Goal: Task Accomplishment & Management: Complete application form

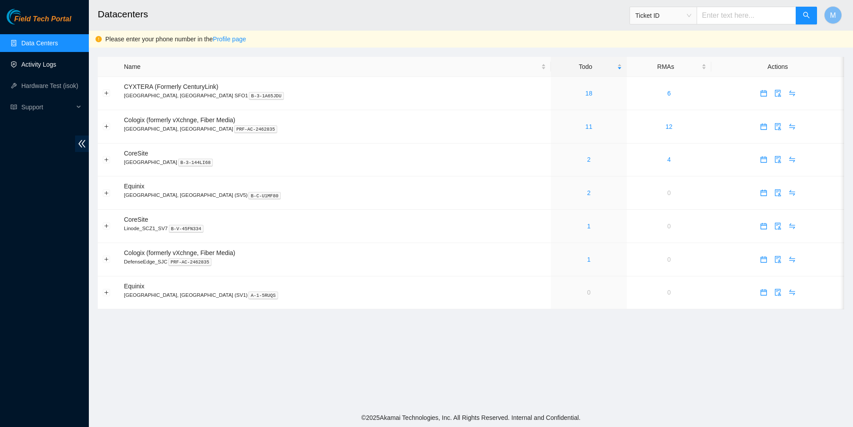
click at [54, 68] on link "Activity Logs" at bounding box center [38, 64] width 35 height 7
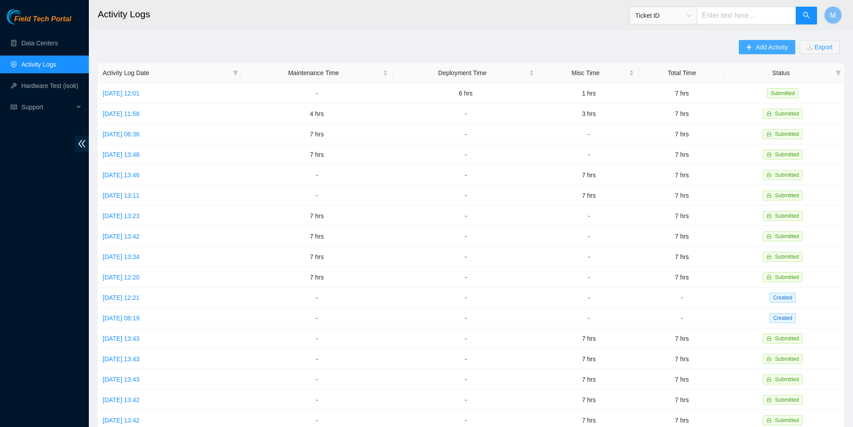
click at [762, 45] on span "Add Activity" at bounding box center [771, 47] width 32 height 10
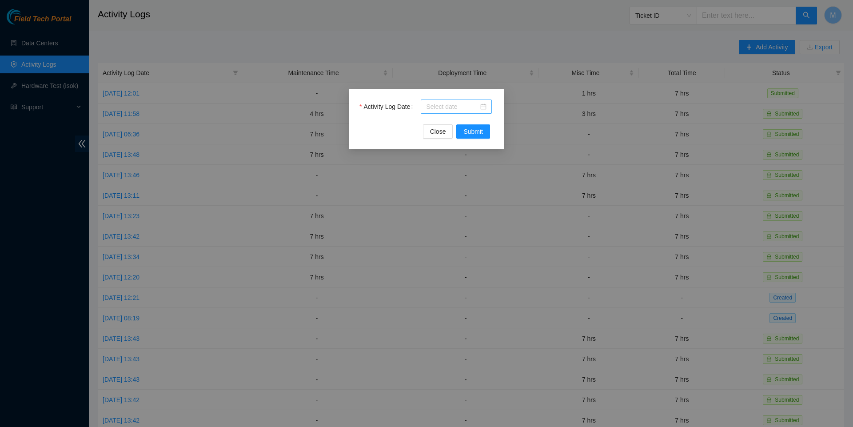
click at [482, 107] on div at bounding box center [456, 107] width 60 height 10
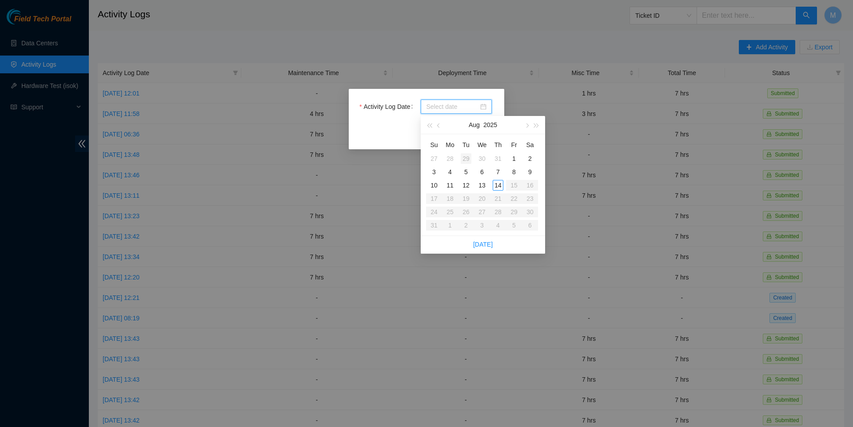
type input "2025-07-29"
type input "2025-08-05"
type input "2025-08-12"
click at [464, 184] on div "12" at bounding box center [465, 185] width 11 height 11
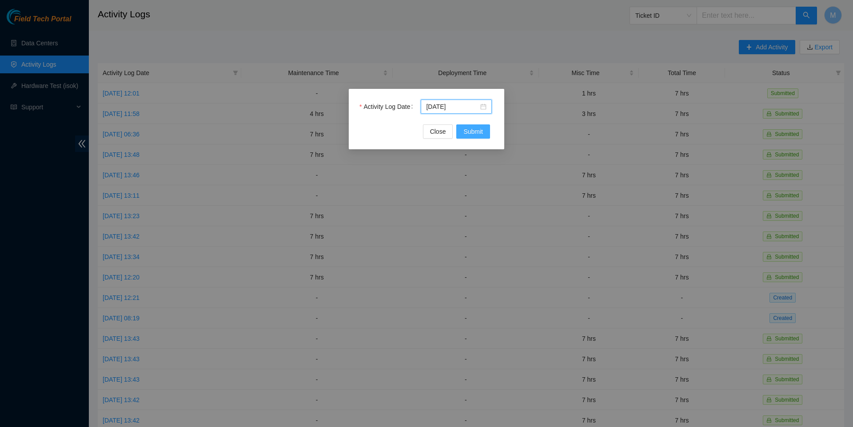
click at [469, 131] on span "Submit" at bounding box center [473, 132] width 20 height 10
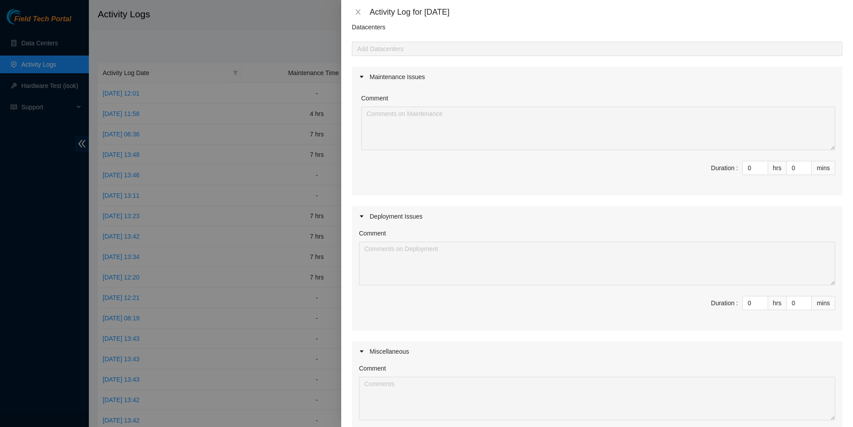
scroll to position [60, 0]
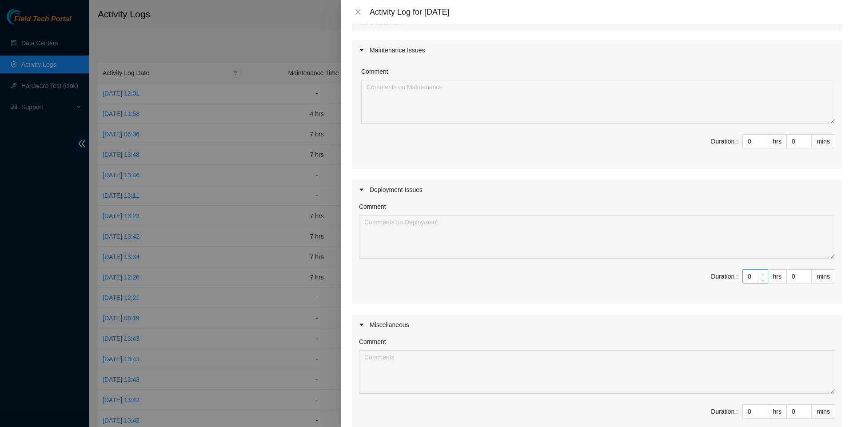
type input "1"
click at [761, 276] on icon "up" at bounding box center [762, 274] width 3 height 3
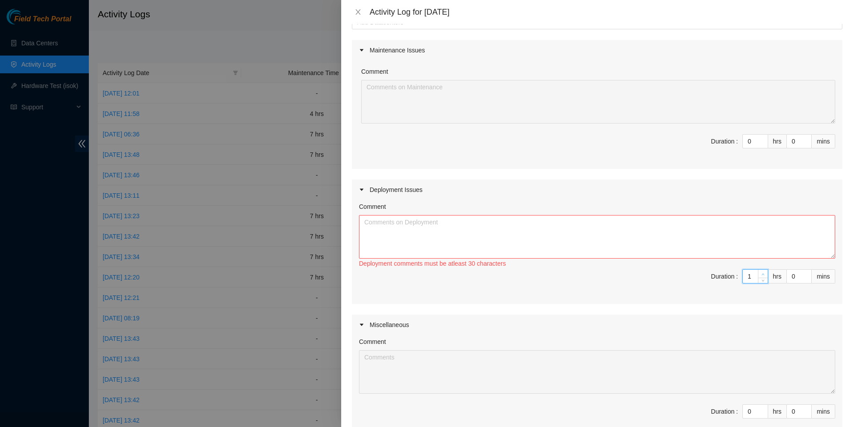
type input "2"
click at [761, 276] on icon "up" at bounding box center [762, 274] width 3 height 3
type input "3"
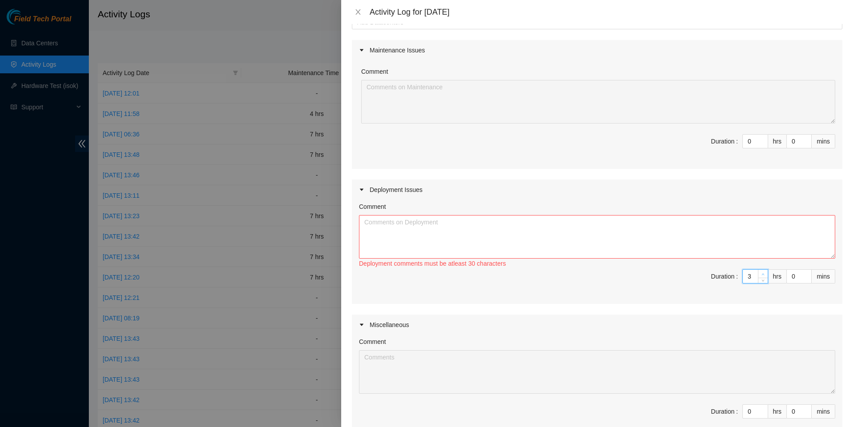
click at [761, 276] on icon "up" at bounding box center [762, 274] width 3 height 3
type input "4"
type input "5"
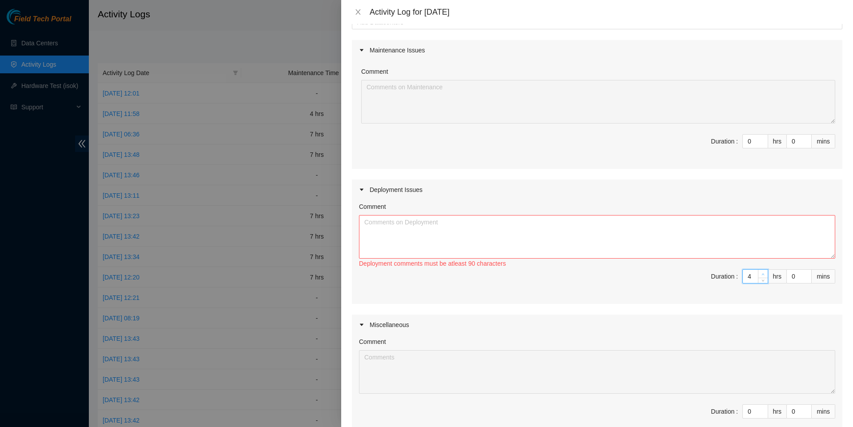
type input "5"
click at [761, 276] on icon "up" at bounding box center [762, 274] width 3 height 3
type input "6"
click at [761, 276] on icon "up" at bounding box center [762, 274] width 3 height 3
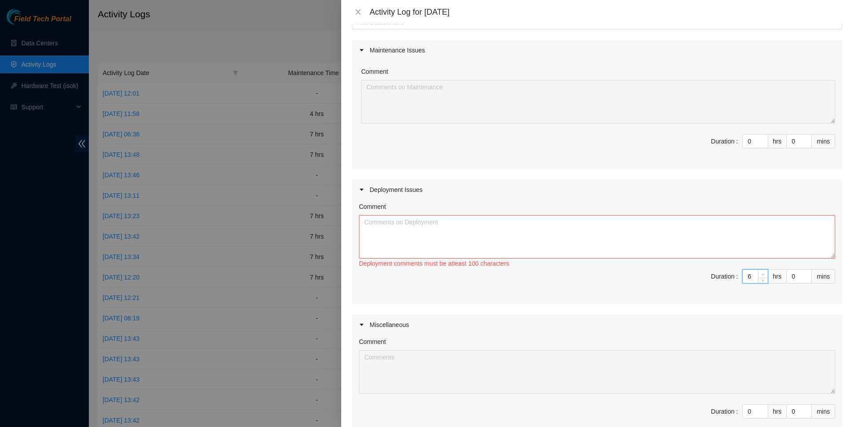
type input "7"
click at [761, 276] on icon "up" at bounding box center [762, 274] width 3 height 3
click at [726, 252] on textarea "Comment" at bounding box center [597, 237] width 476 height 44
click at [357, 230] on div "Comment DP80687 Deployment comments must be atleast 100 characters Duration : 7…" at bounding box center [597, 252] width 490 height 104
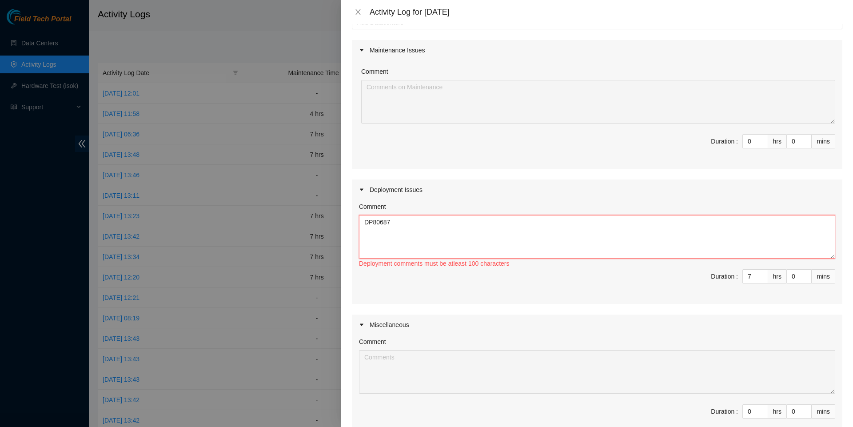
click at [361, 229] on textarea "DP80687" at bounding box center [597, 237] width 476 height 44
click at [482, 236] on textarea "Worked DP80687" at bounding box center [597, 237] width 476 height 44
paste textarea "Contacted and confirmed w/ Robert L. peace maintanence was in effect. Disconnec…"
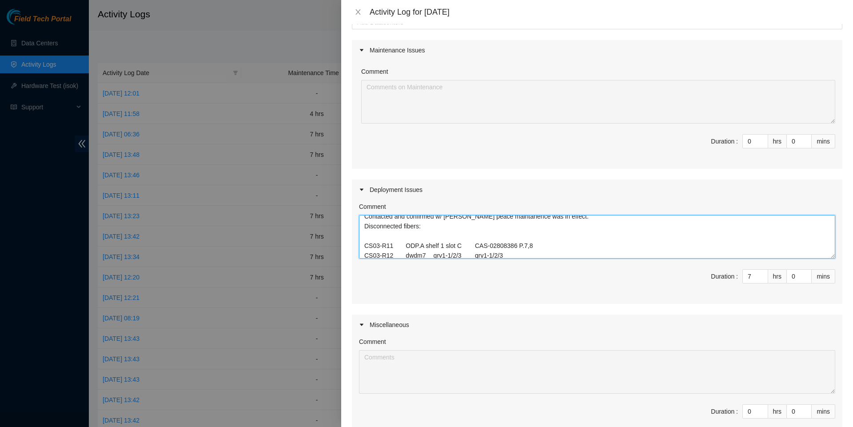
scroll to position [20, 0]
click at [512, 258] on textarea "Worked DP80687 with James, Hector, and Robert Contacted and confirmed w/ Robert…" at bounding box center [597, 237] width 476 height 44
drag, startPoint x: 453, startPoint y: 295, endPoint x: 432, endPoint y: 297, distance: 21.4
click at [432, 258] on textarea "Worked DP80687 with James, Hector, and Robert Contacted and confirmed w/ Robert…" at bounding box center [597, 237] width 476 height 44
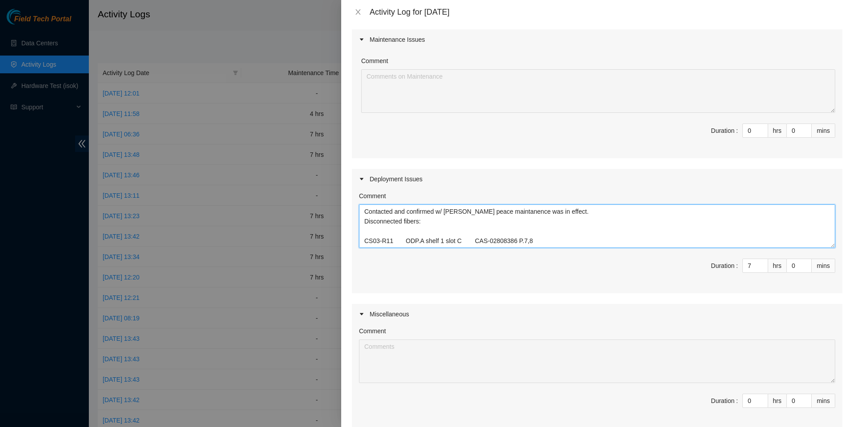
click at [506, 248] on textarea "Worked DP80687 with James, Hector, and Robert Contacted and confirmed w/ Robert…" at bounding box center [597, 226] width 476 height 44
click at [441, 248] on textarea "Worked DP80687 with James, Hector, and Robert Contacted and confirmed w/ Robert…" at bounding box center [597, 226] width 476 height 44
drag, startPoint x: 508, startPoint y: 337, endPoint x: 324, endPoint y: 337, distance: 184.3
click at [324, 337] on div "Activity Log for 12-08-2025 Note: This activity log is for informational purpos…" at bounding box center [426, 213] width 853 height 427
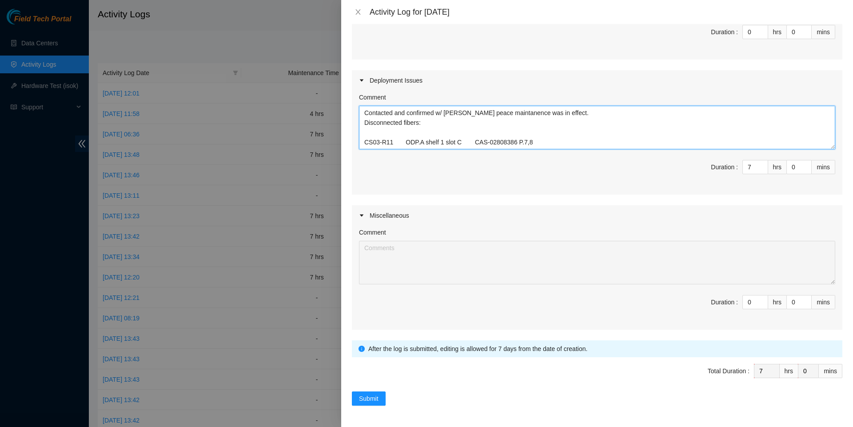
scroll to position [192, 0]
click at [591, 149] on textarea "Worked DP80687 with James, Hector, and Robert Contacted and confirmed w/ Robert…" at bounding box center [597, 128] width 476 height 44
type textarea "Worked DP80687 with James, Hector, and Robert Contacted and confirmed w/ Robert…"
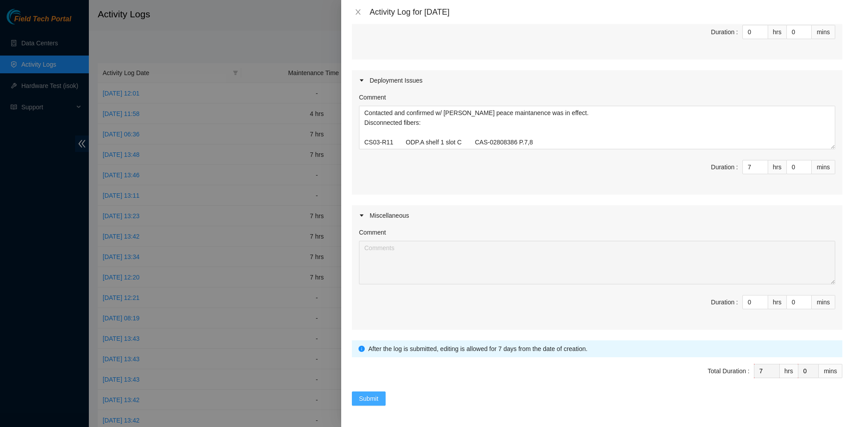
click at [375, 400] on span "Submit" at bounding box center [369, 398] width 20 height 10
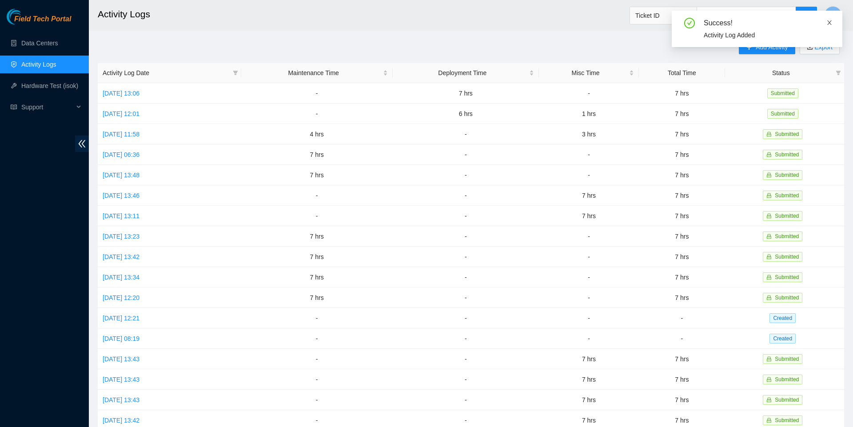
click at [829, 20] on icon "close" at bounding box center [829, 23] width 6 height 6
click at [768, 49] on span "Add Activity" at bounding box center [771, 47] width 32 height 10
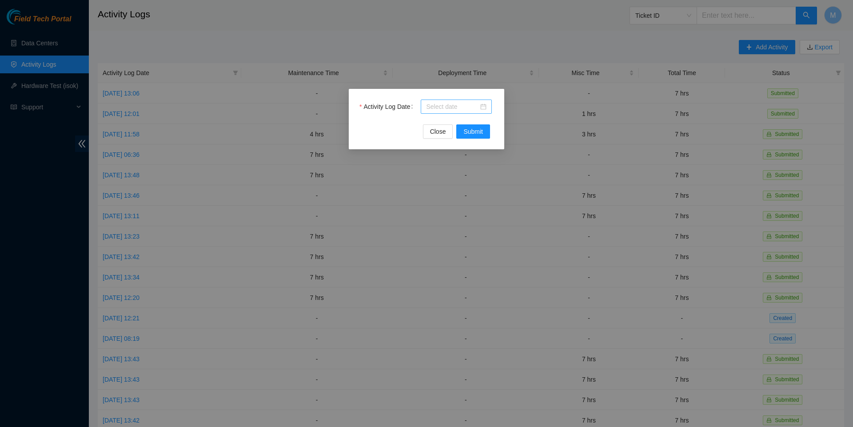
click at [484, 106] on div at bounding box center [456, 107] width 60 height 10
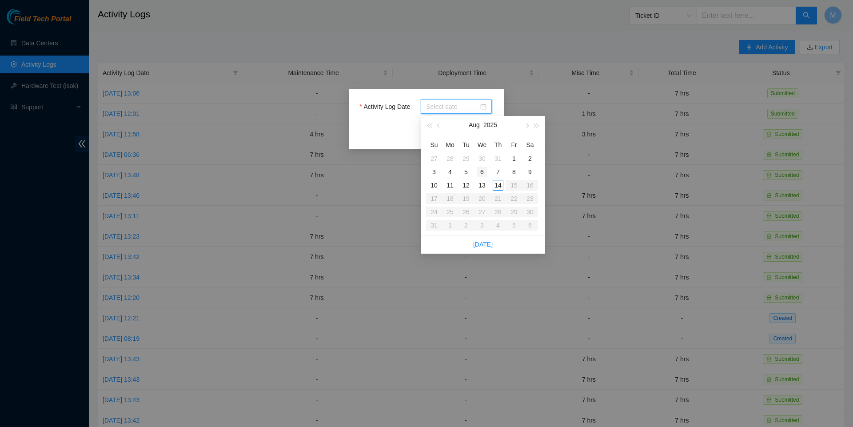
type input "2025-07-30"
type input "2025-08-06"
type input "2025-08-13"
click at [481, 183] on div "13" at bounding box center [481, 185] width 11 height 11
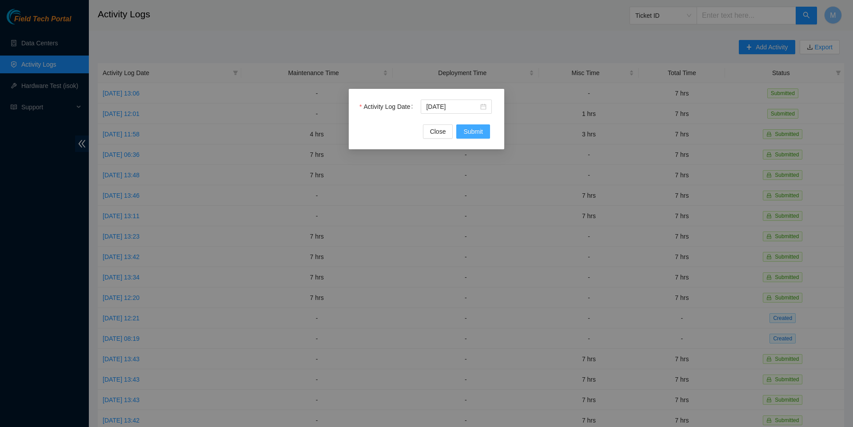
click at [476, 130] on span "Submit" at bounding box center [473, 132] width 20 height 10
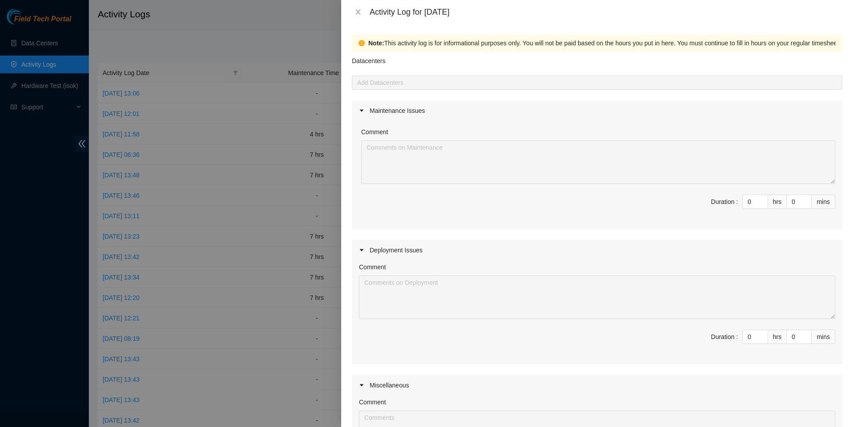
scroll to position [71, 0]
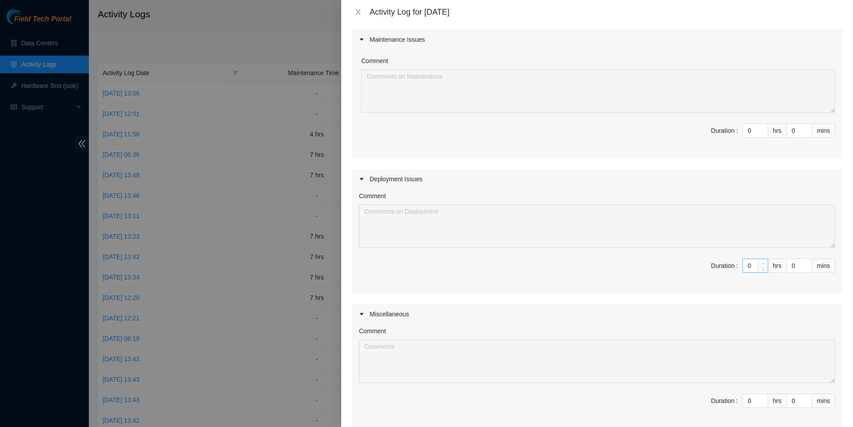
type input "1"
click at [761, 265] on icon "up" at bounding box center [762, 263] width 3 height 3
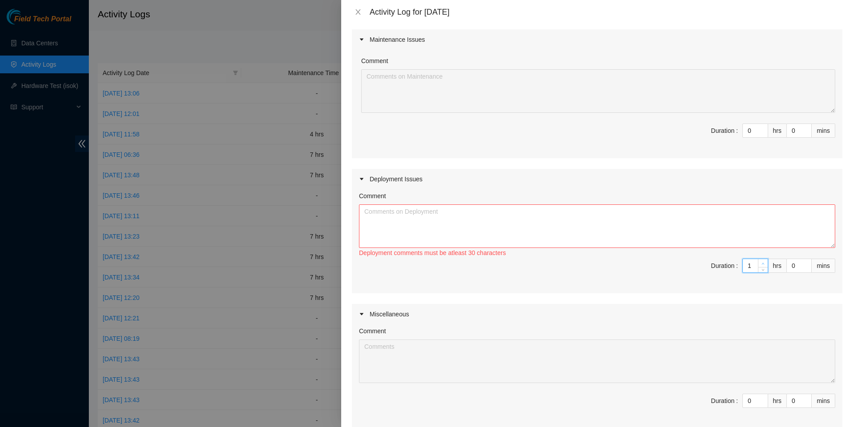
type input "2"
click at [761, 265] on icon "up" at bounding box center [762, 263] width 3 height 3
type input "3"
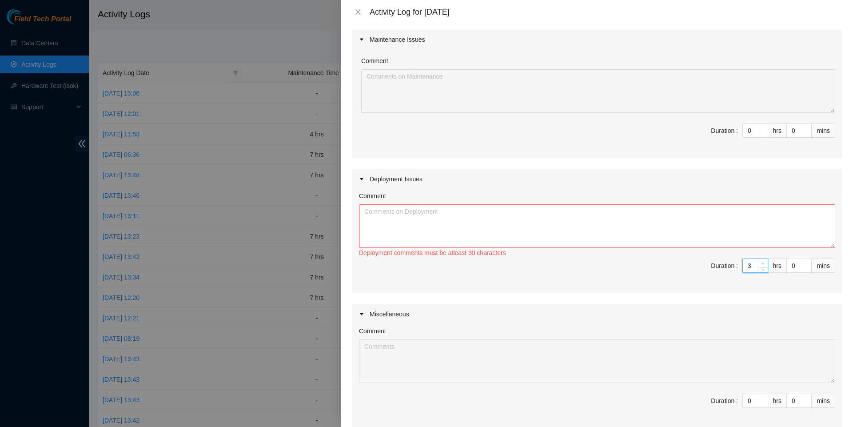
click at [761, 265] on icon "up" at bounding box center [762, 263] width 3 height 3
type input "4"
click at [761, 265] on icon "up" at bounding box center [762, 263] width 3 height 3
type input "5"
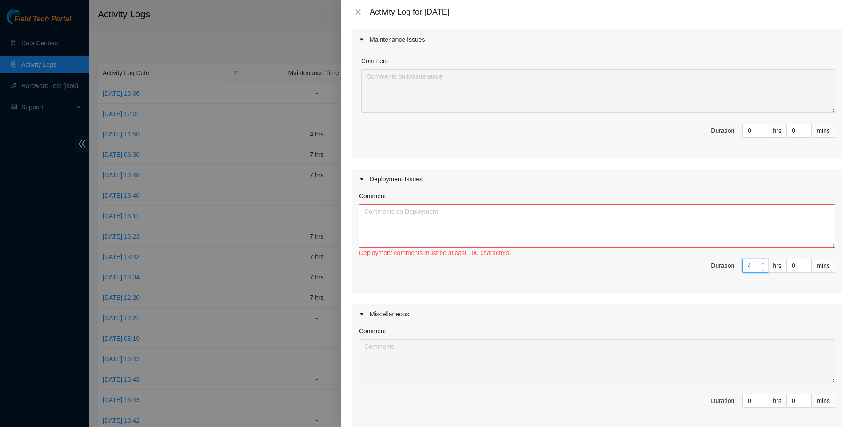
type input "5"
click at [761, 265] on icon "up" at bounding box center [762, 263] width 3 height 3
type input "6"
click at [761, 265] on icon "up" at bounding box center [762, 263] width 3 height 3
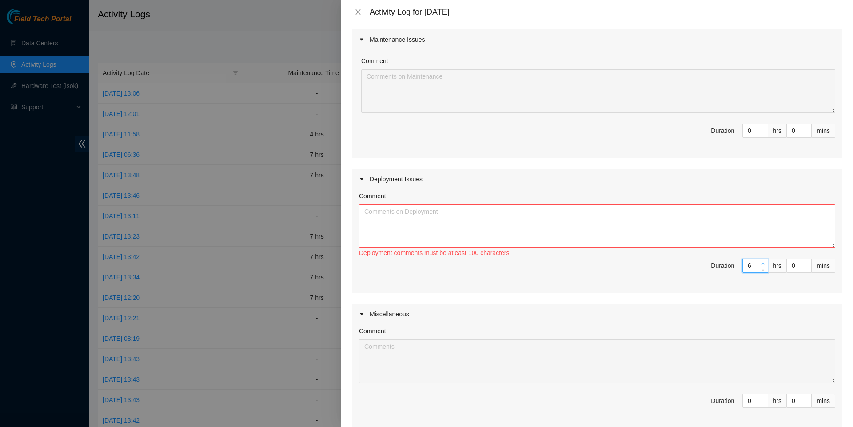
type input "7"
click at [761, 265] on icon "up" at bounding box center [762, 263] width 3 height 3
click at [695, 244] on textarea "Comment" at bounding box center [597, 226] width 476 height 44
click at [511, 216] on textarea "Worked DP80679" at bounding box center [597, 226] width 476 height 44
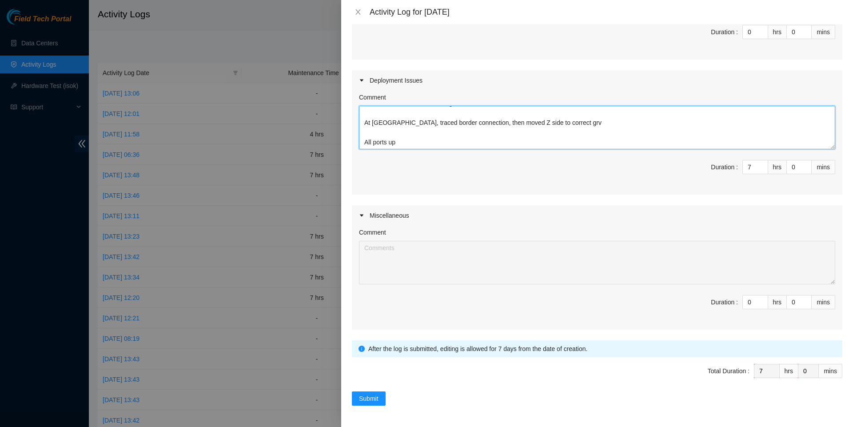
scroll to position [180, 0]
type textarea "Worked DP80679 with James, Hector, and Robert Confirmed peace maintenance was a…"
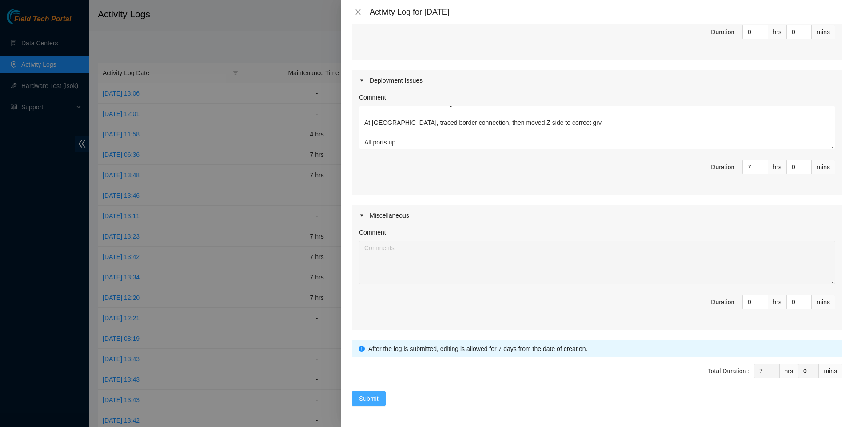
click at [373, 401] on span "Submit" at bounding box center [369, 398] width 20 height 10
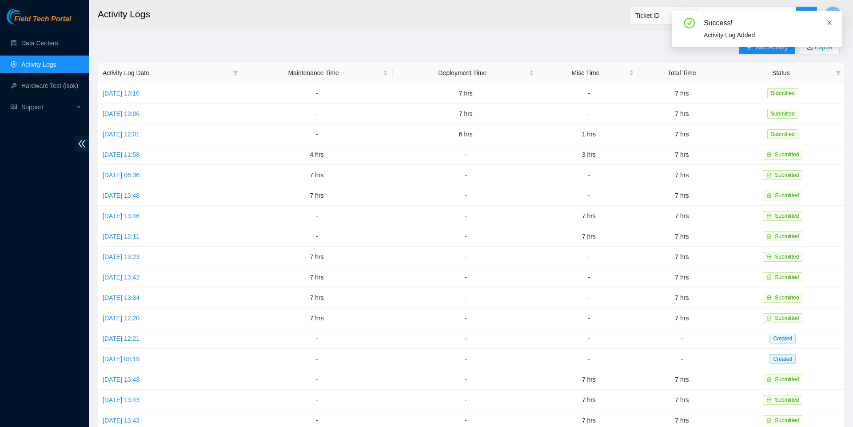
click at [830, 21] on icon "close" at bounding box center [829, 23] width 6 height 6
click at [758, 43] on span "Add Activity" at bounding box center [771, 47] width 32 height 10
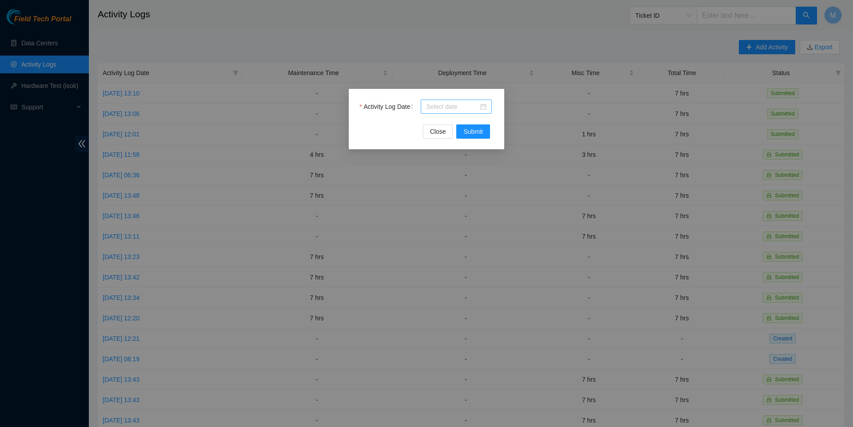
click at [481, 105] on div at bounding box center [456, 107] width 60 height 10
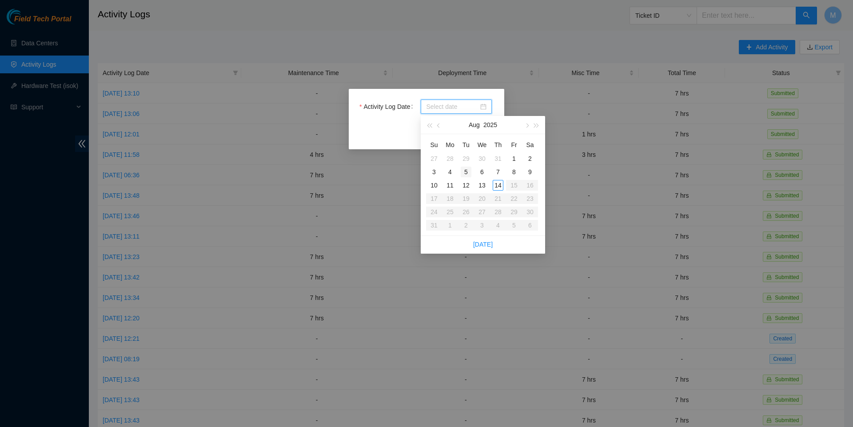
type input "2025-07-29"
type input "2025-08-05"
type input "2025-08-13"
type input "2025-08-14"
click at [496, 183] on div "14" at bounding box center [497, 185] width 11 height 11
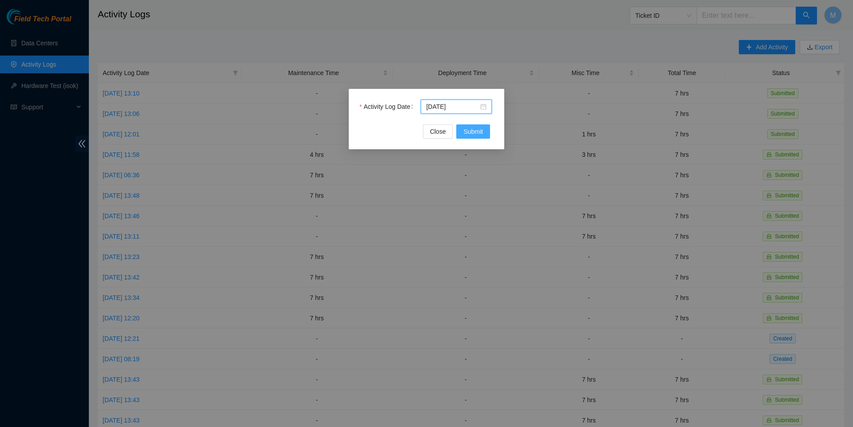
click at [473, 135] on span "Submit" at bounding box center [473, 132] width 20 height 10
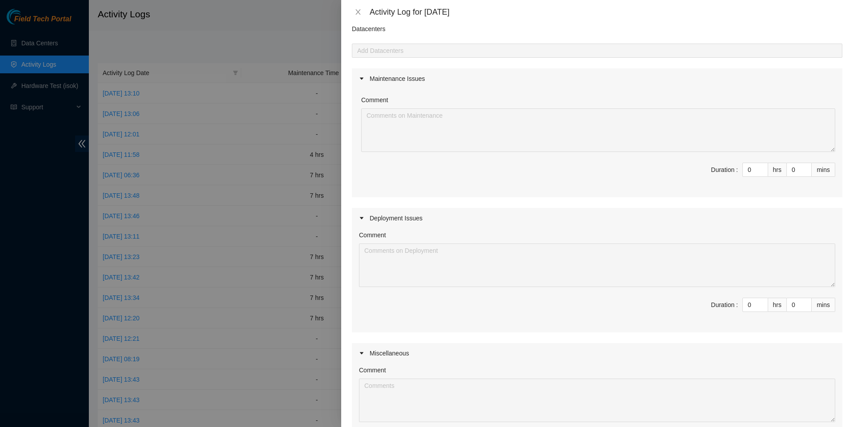
scroll to position [73, 0]
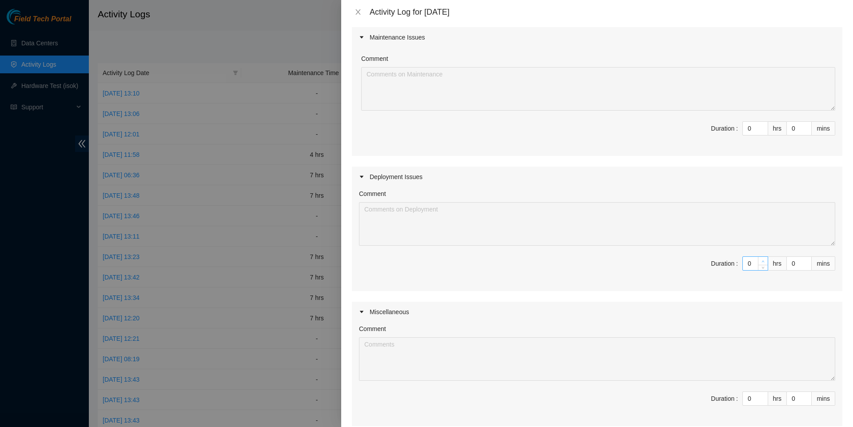
type input "1"
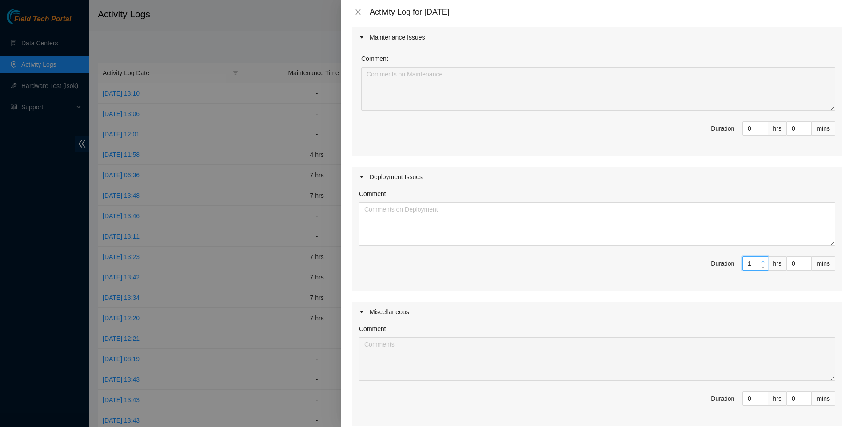
click at [764, 265] on span "Increase Value" at bounding box center [763, 261] width 10 height 8
type input "2"
click at [764, 265] on span "Increase Value" at bounding box center [763, 261] width 10 height 8
type input "3"
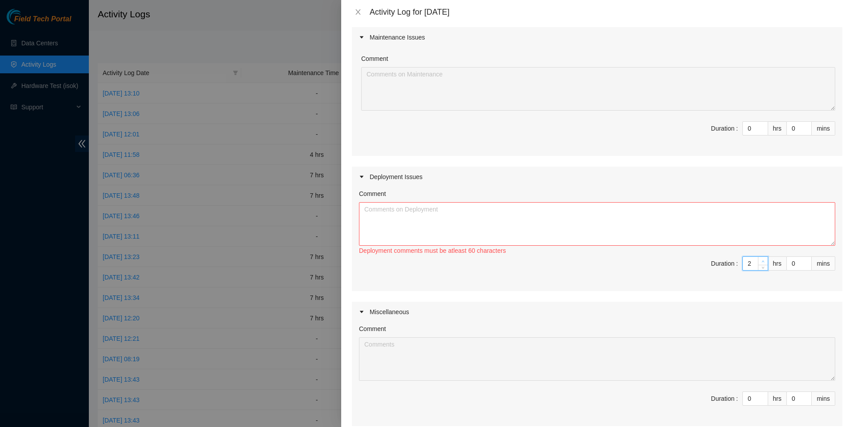
type input "3"
click at [764, 265] on span "Increase Value" at bounding box center [763, 261] width 10 height 8
type input "4"
click at [764, 265] on span "Increase Value" at bounding box center [763, 261] width 10 height 8
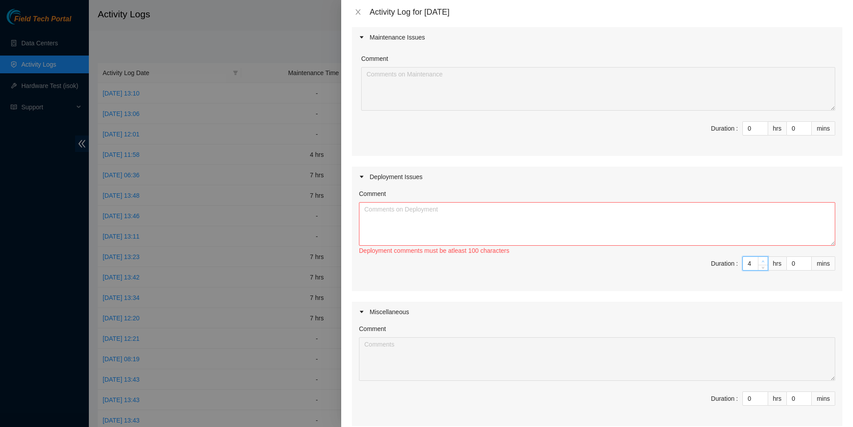
type input "5"
click at [764, 265] on span "Increase Value" at bounding box center [763, 261] width 10 height 8
type input "6"
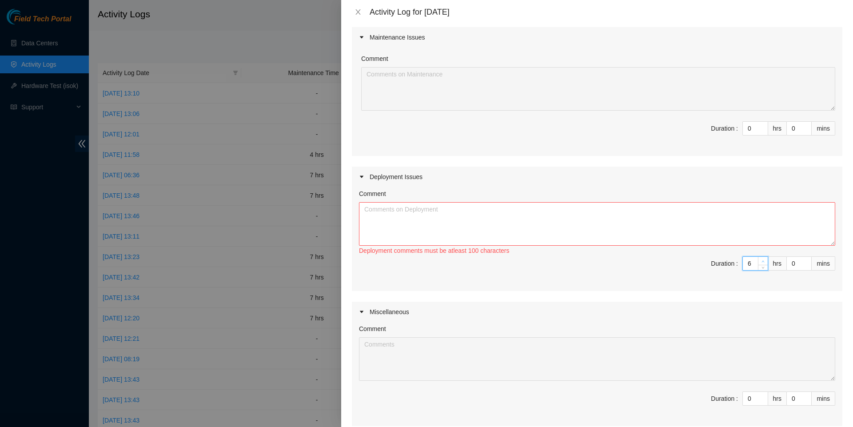
click at [764, 265] on span "Increase Value" at bounding box center [763, 261] width 10 height 8
type input "7"
click at [764, 265] on span "Increase Value" at bounding box center [763, 261] width 10 height 8
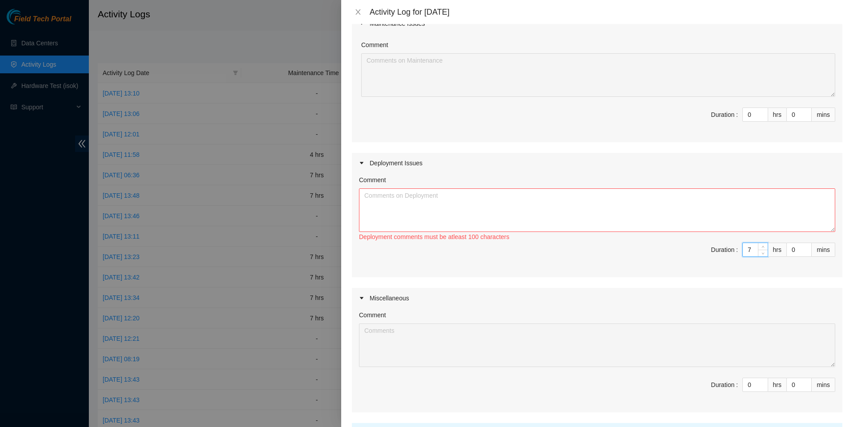
scroll to position [82, 0]
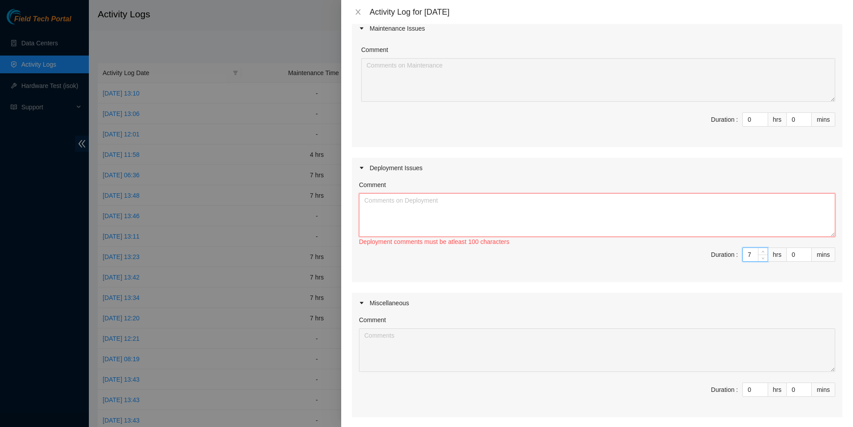
click at [600, 221] on textarea "Comment" at bounding box center [597, 215] width 476 height 44
type textarea "H"
click at [446, 206] on textarea "Managed cabling from DP80679 at Cologix, labeled accordingly At Coresite, helpe…" at bounding box center [597, 215] width 476 height 44
click at [531, 222] on textarea "Managed cabling from DP80679 at Cologix, labeled accordingly At Coresite, helpe…" at bounding box center [597, 215] width 476 height 44
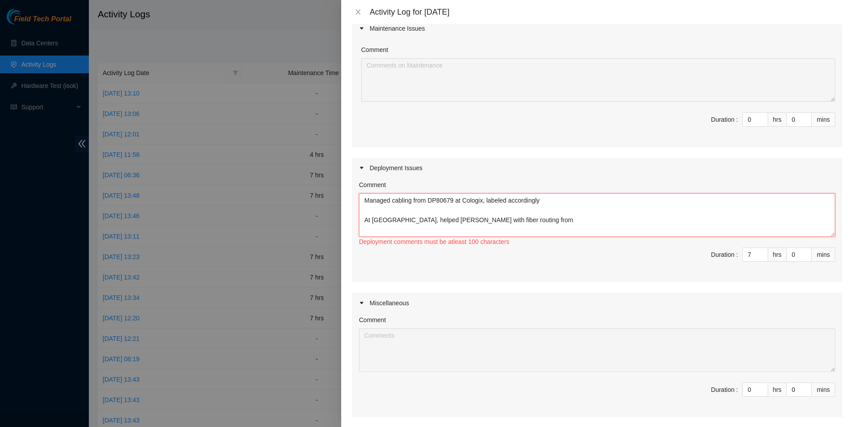
paste textarea "DP80679"
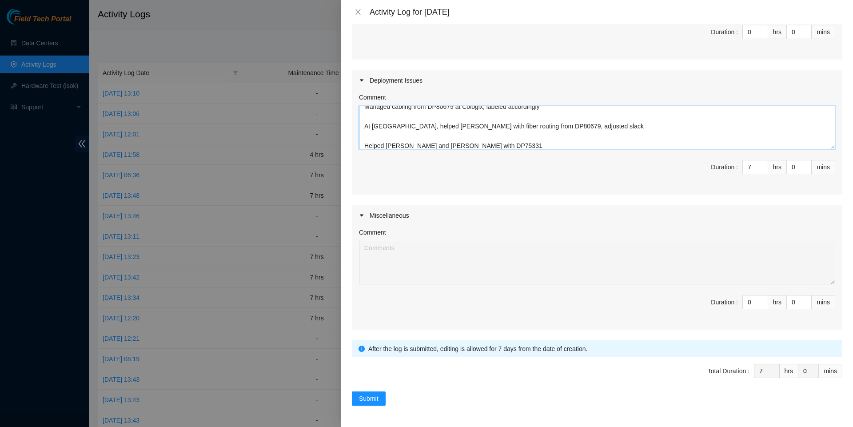
scroll to position [180, 0]
type textarea "Managed cabling from DP80679 at Cologix, labeled accordingly At Coresite, helpe…"
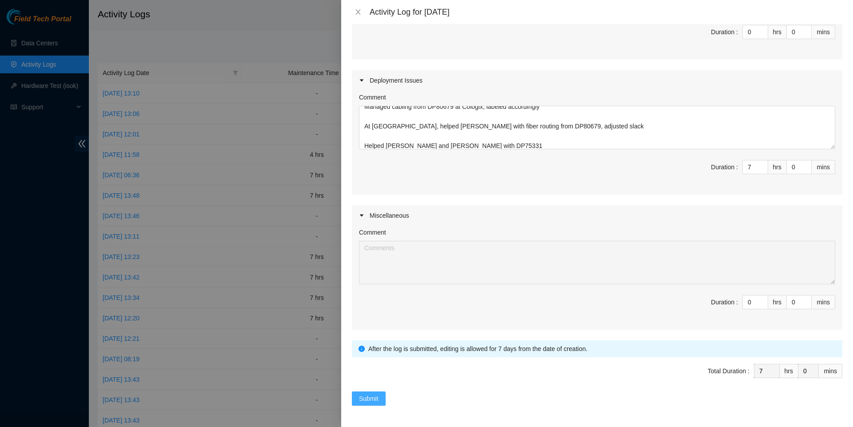
click at [378, 397] on span "Submit" at bounding box center [369, 398] width 20 height 10
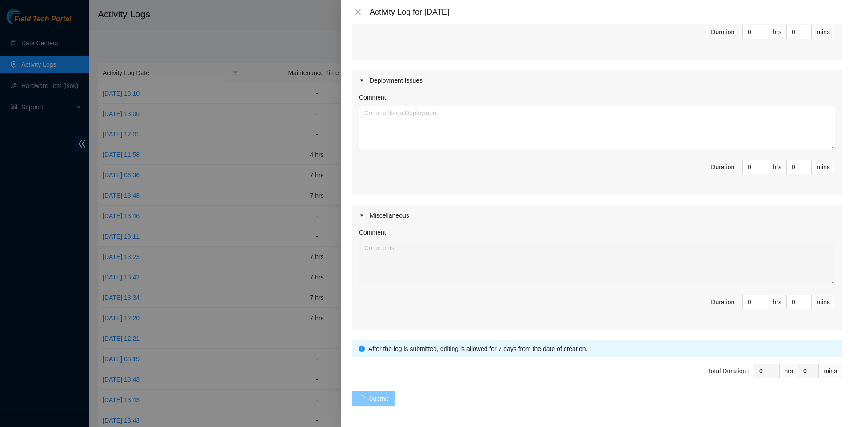
scroll to position [0, 0]
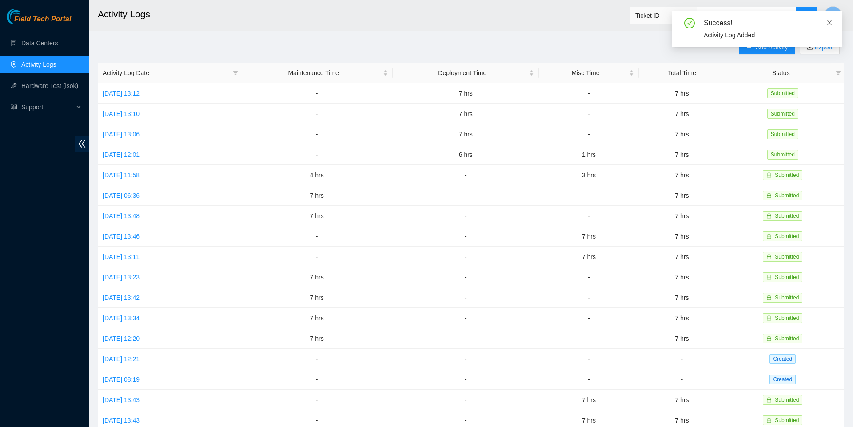
click at [827, 22] on icon "close" at bounding box center [829, 23] width 6 height 6
click at [58, 41] on link "Data Centers" at bounding box center [39, 43] width 36 height 7
